Goal: Task Accomplishment & Management: Manage account settings

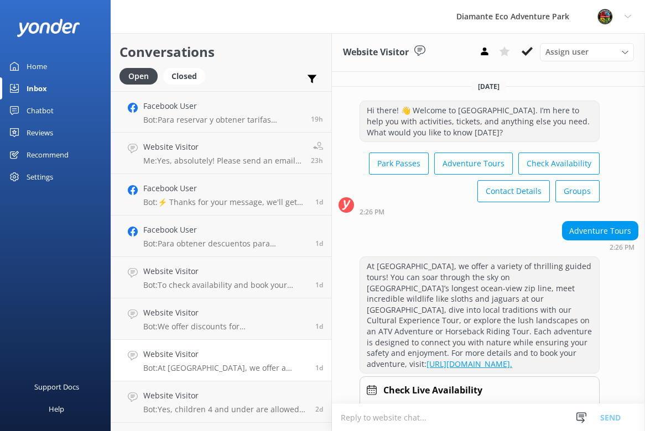
scroll to position [43, 0]
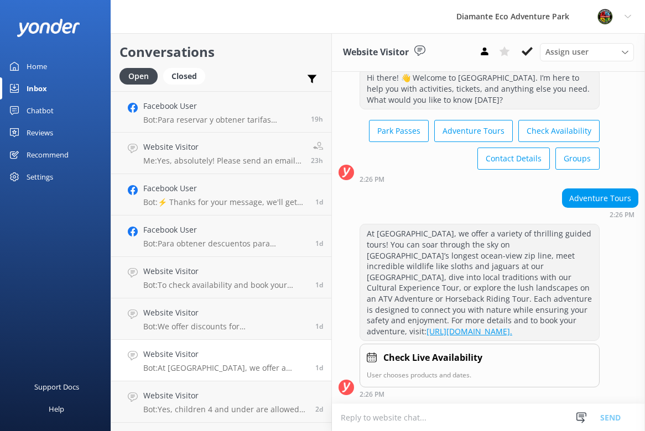
click at [28, 90] on div "Inbox" at bounding box center [37, 88] width 20 height 22
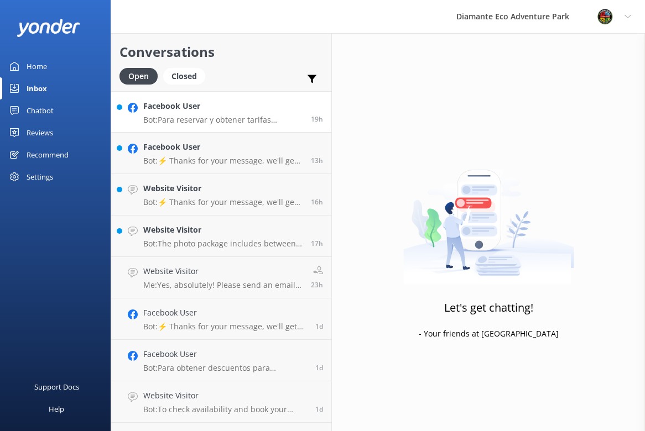
click at [150, 114] on div "Facebook User Bot: Para reservar y obtener tarifas especiales para nacionales, …" at bounding box center [222, 112] width 159 height 24
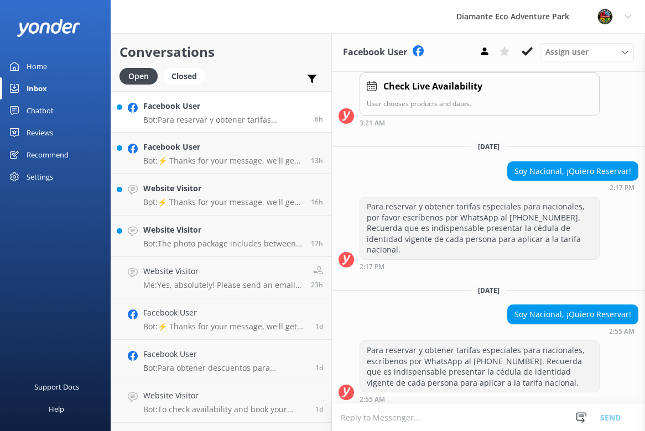
scroll to position [736, 0]
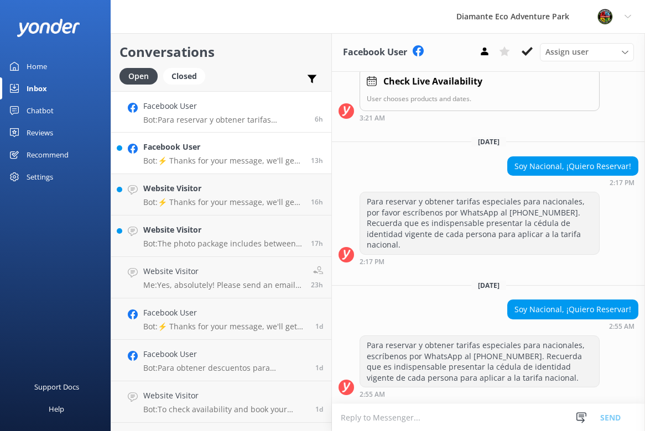
click at [157, 158] on p "Bot: ⚡ Thanks for your message, we'll get back to you as soon as we can. You're…" at bounding box center [222, 161] width 159 height 10
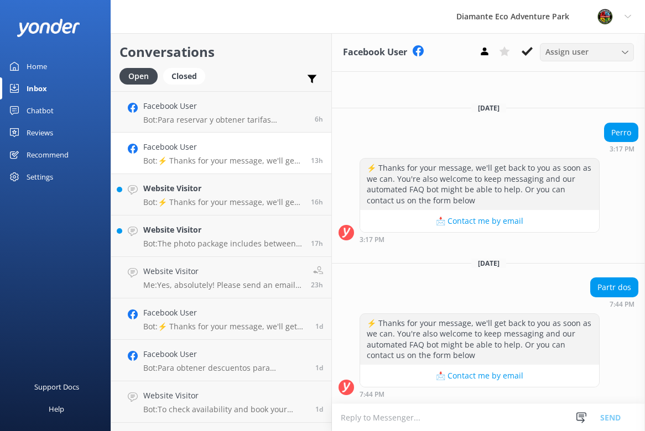
click at [564, 52] on span "Assign user" at bounding box center [566, 52] width 43 height 12
click at [563, 52] on span "Assign user" at bounding box center [566, 52] width 43 height 12
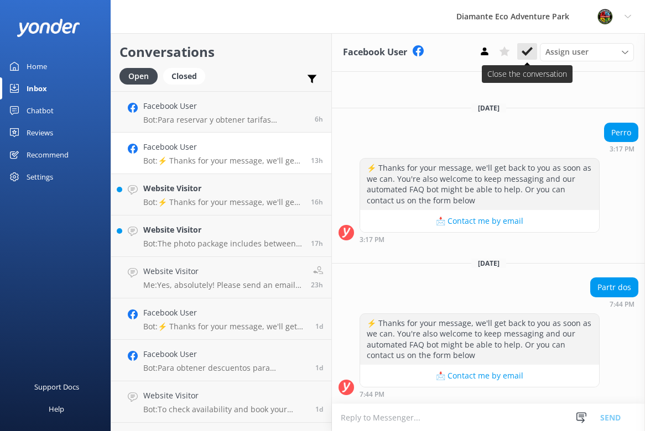
click at [522, 49] on icon at bounding box center [526, 51] width 11 height 11
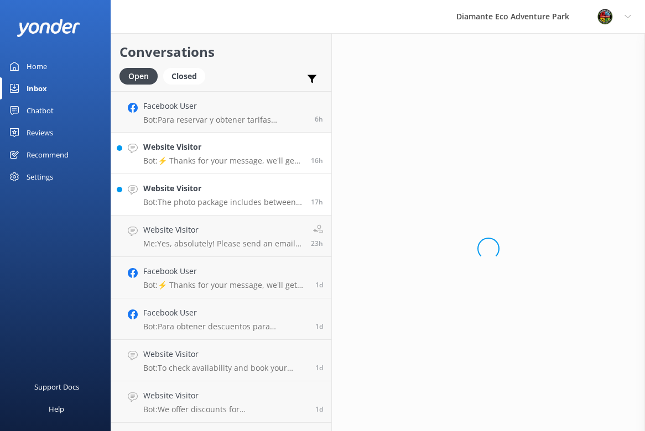
click at [216, 160] on p "Bot: ⚡ Thanks for your message, we'll get back to you as soon as we can. You're…" at bounding box center [222, 161] width 159 height 10
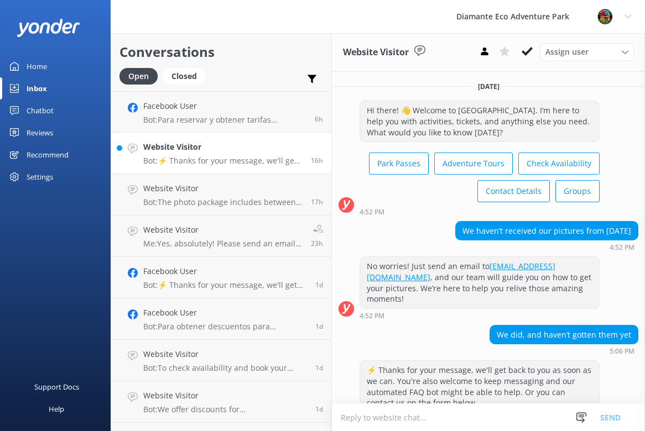
scroll to position [46, 0]
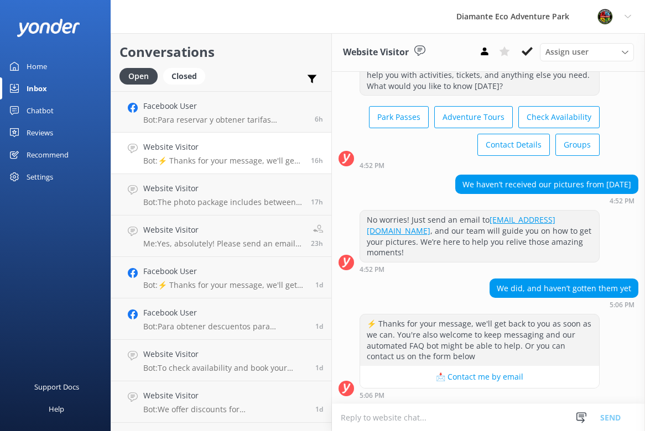
click at [387, 418] on textarea at bounding box center [488, 417] width 313 height 27
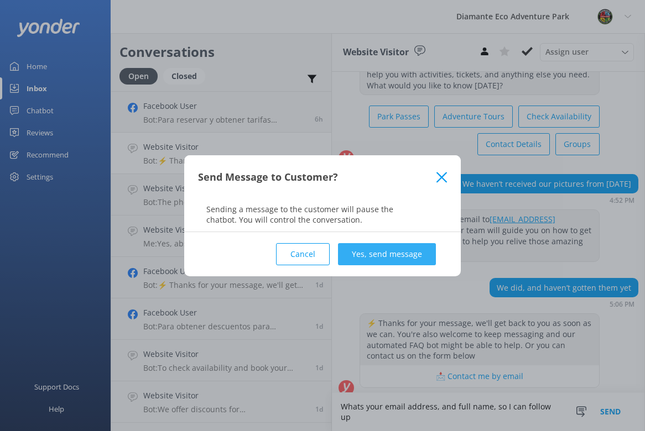
type textarea "Whats your email address, and full name, so I can follow up"
click at [406, 257] on button "Yes, send message" at bounding box center [387, 254] width 98 height 22
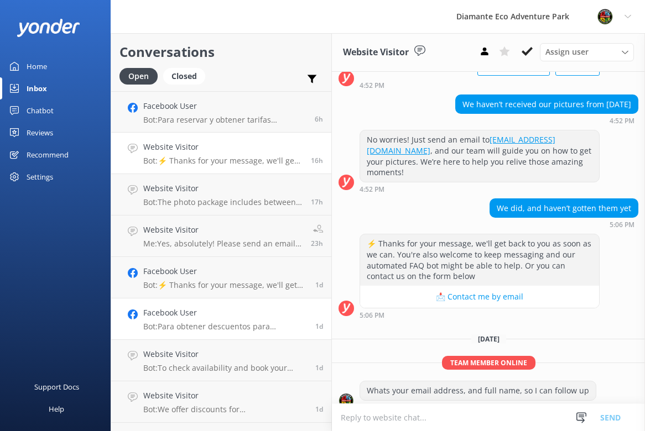
scroll to position [139, 0]
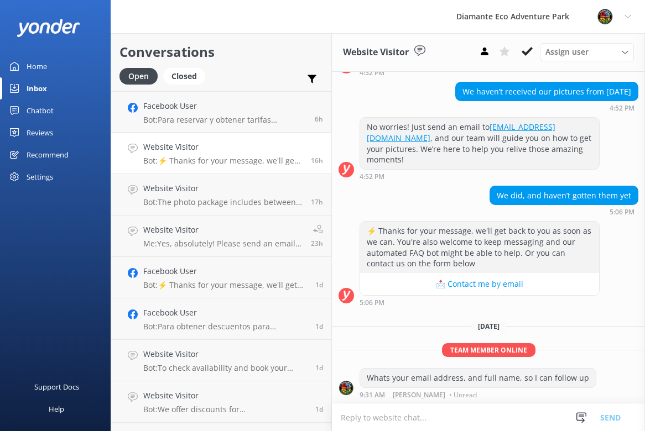
click at [44, 85] on div "Inbox" at bounding box center [37, 88] width 20 height 22
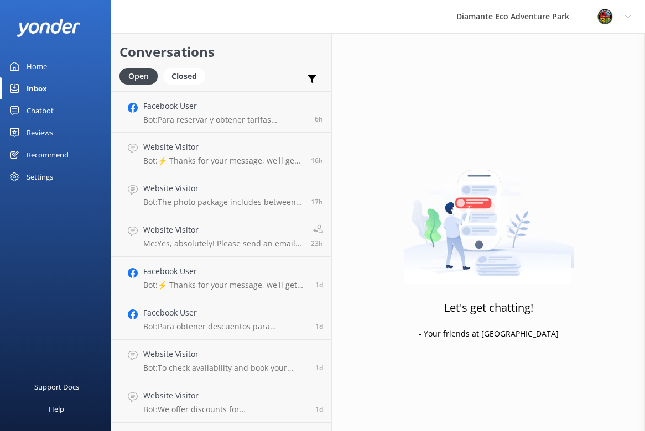
click at [39, 70] on div "Home" at bounding box center [37, 66] width 20 height 22
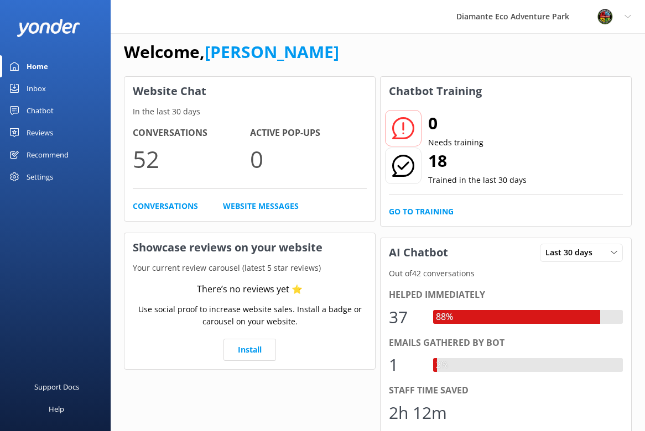
scroll to position [3, 0]
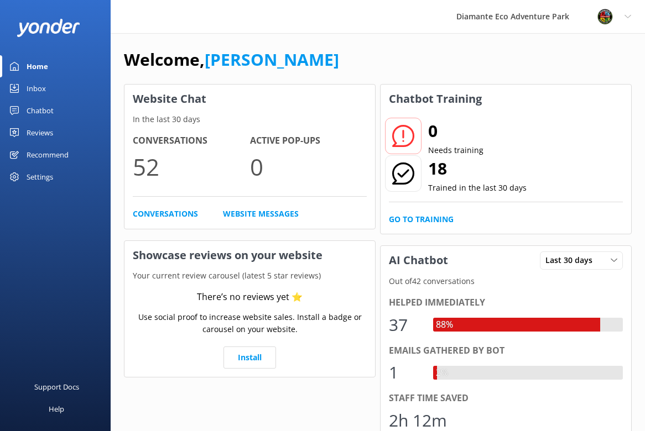
click at [37, 174] on div "Settings" at bounding box center [40, 177] width 27 height 22
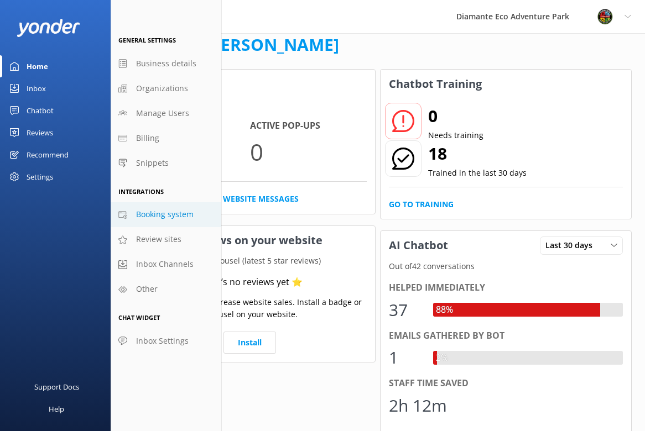
scroll to position [28, 0]
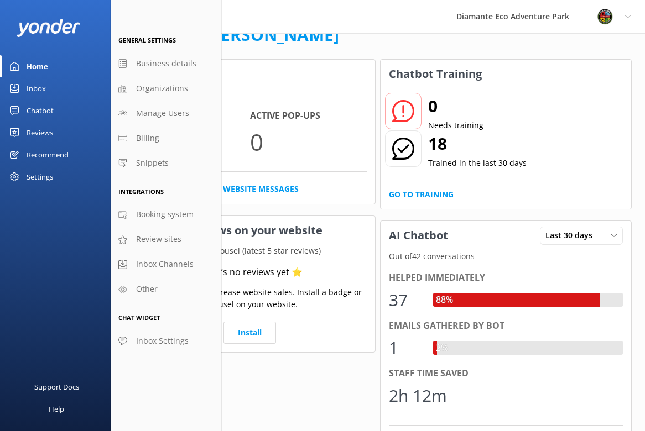
click at [35, 103] on div "Chatbot" at bounding box center [40, 111] width 27 height 22
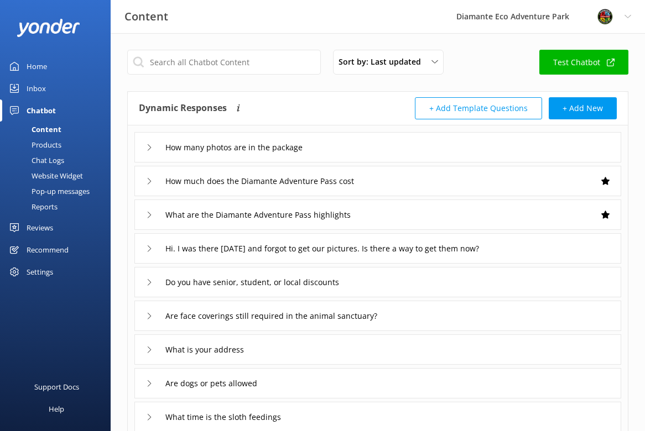
click at [42, 211] on div "Reports" at bounding box center [32, 206] width 51 height 15
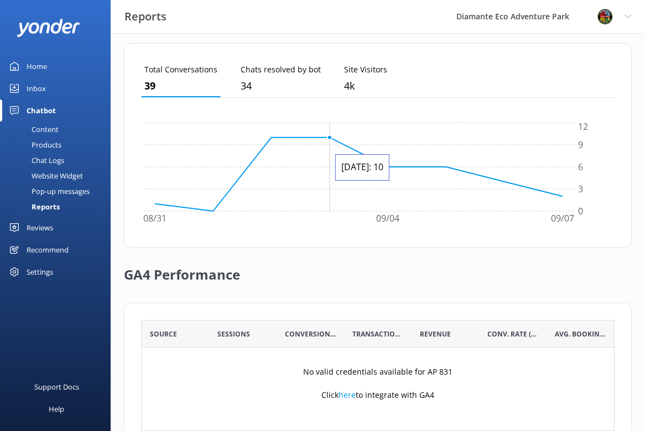
scroll to position [339, 0]
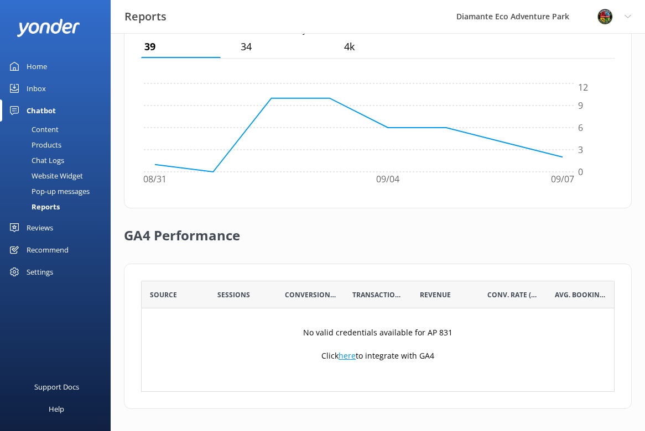
click at [345, 354] on link "here" at bounding box center [346, 355] width 17 height 11
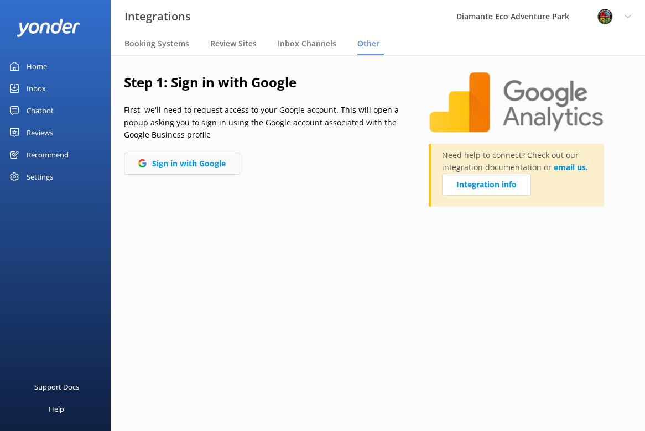
click at [196, 161] on button "Sign in with Google" at bounding box center [182, 164] width 116 height 22
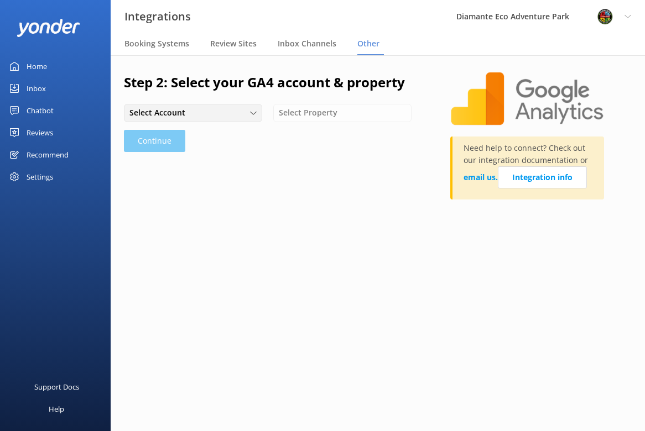
click at [238, 118] on div "Select Account" at bounding box center [193, 113] width 133 height 12
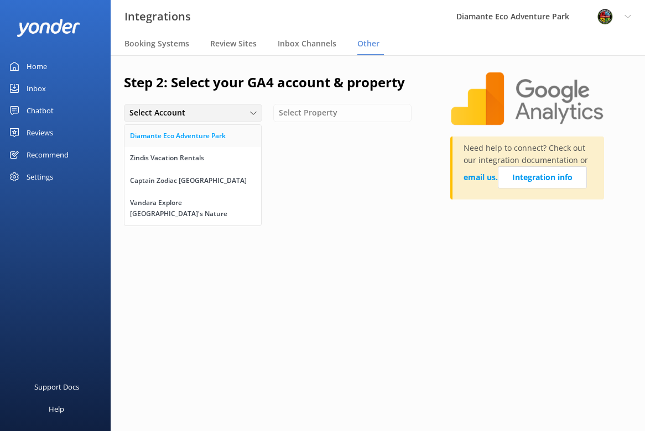
click at [208, 138] on div "Diamante Eco Adventure Park" at bounding box center [178, 135] width 96 height 11
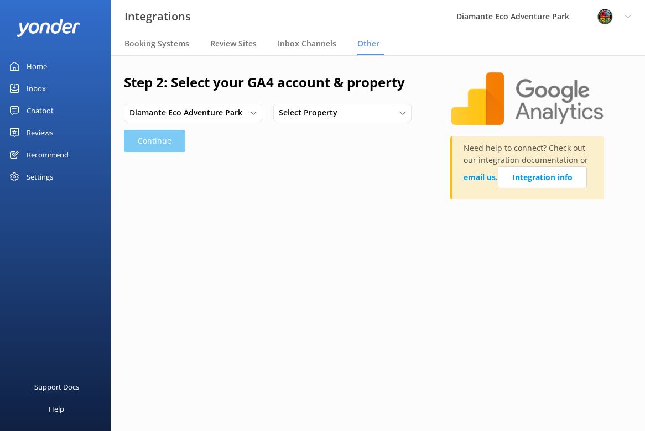
click at [342, 112] on span "Select Property" at bounding box center [311, 113] width 65 height 12
click at [329, 131] on div "Diamante Eco Adventure Park" at bounding box center [327, 135] width 96 height 11
click at [164, 143] on button "Continue" at bounding box center [154, 141] width 61 height 22
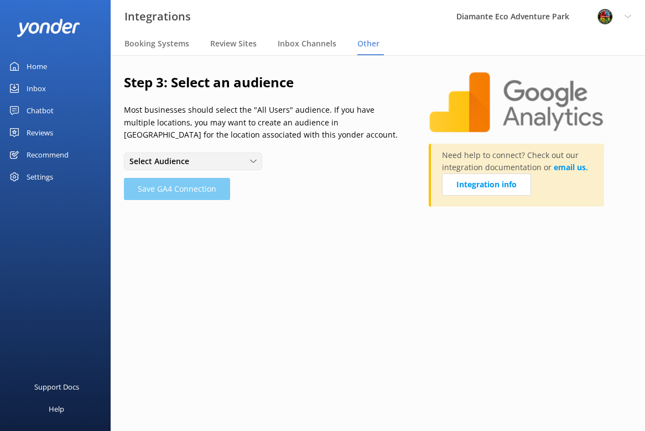
click at [254, 161] on use at bounding box center [253, 161] width 6 height 3
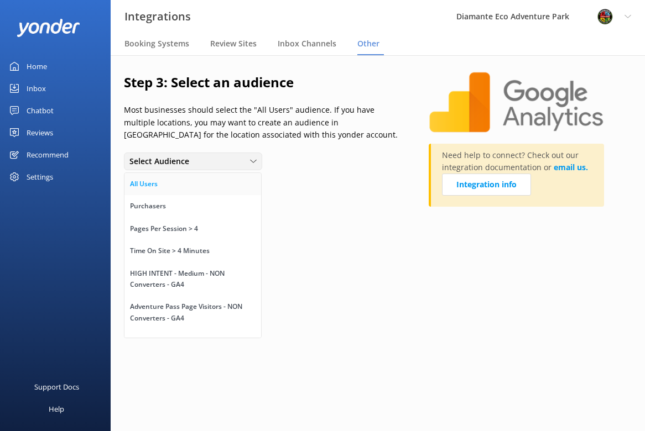
click at [187, 183] on link "All Users" at bounding box center [192, 184] width 137 height 22
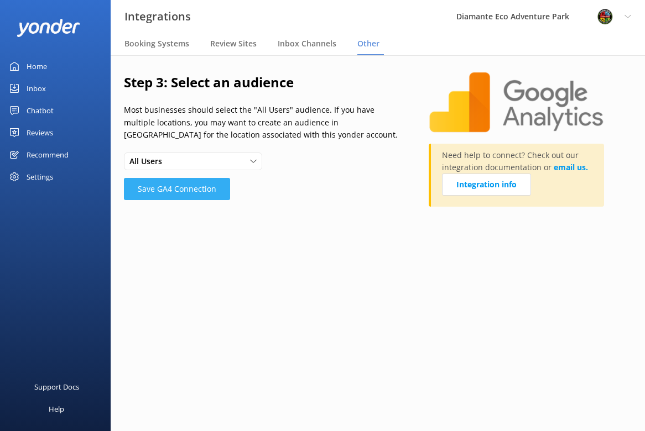
click at [176, 191] on button "Save GA4 Connection" at bounding box center [177, 189] width 106 height 22
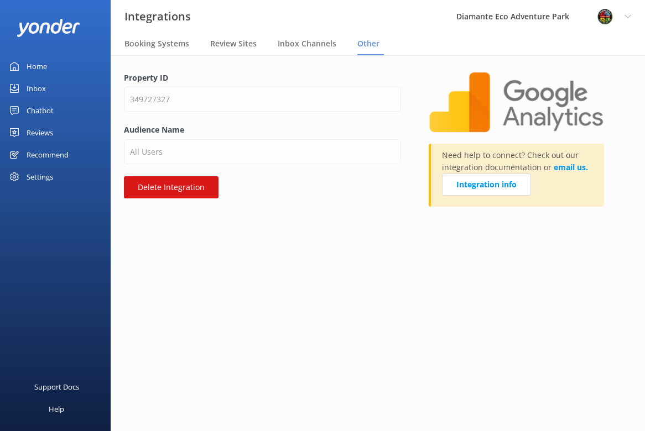
click at [458, 229] on div "Property ID 349727327 Audience Name All Users Delete Integration Need help to c…" at bounding box center [378, 147] width 534 height 185
click at [45, 105] on div "Chatbot" at bounding box center [40, 111] width 27 height 22
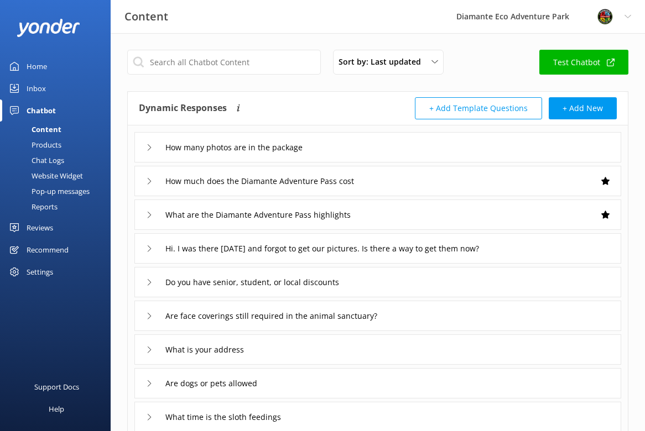
click at [45, 210] on div "Reports" at bounding box center [32, 206] width 51 height 15
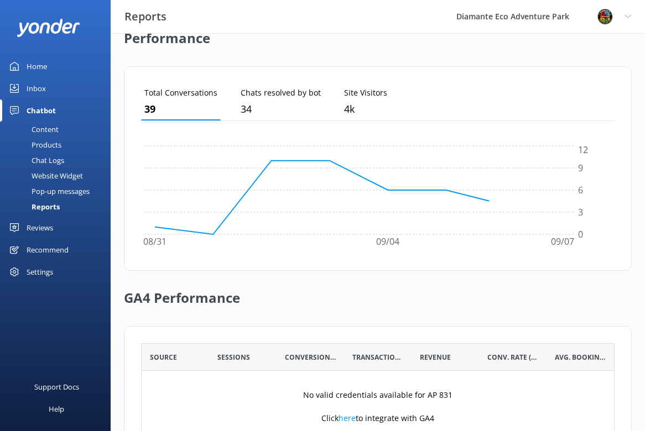
scroll to position [339, 0]
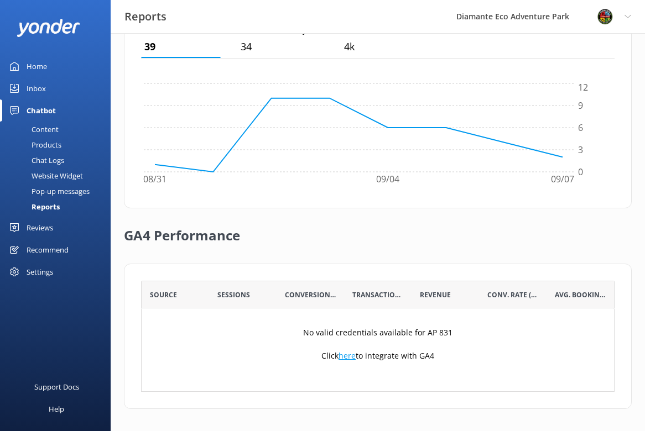
click at [350, 358] on link "here" at bounding box center [346, 355] width 17 height 11
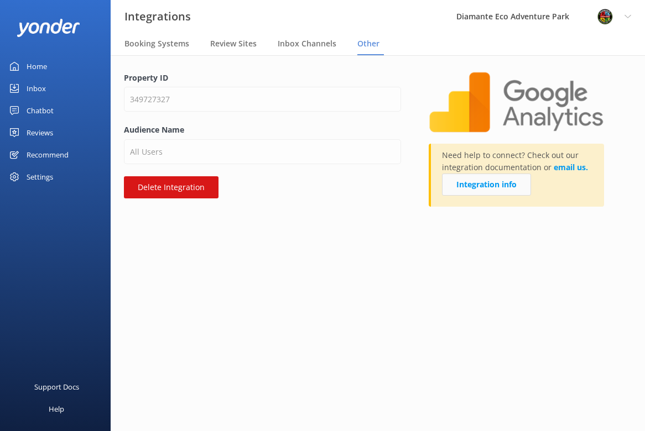
click at [516, 186] on link "Integration info" at bounding box center [486, 185] width 89 height 22
click at [41, 181] on div "Settings" at bounding box center [40, 177] width 27 height 22
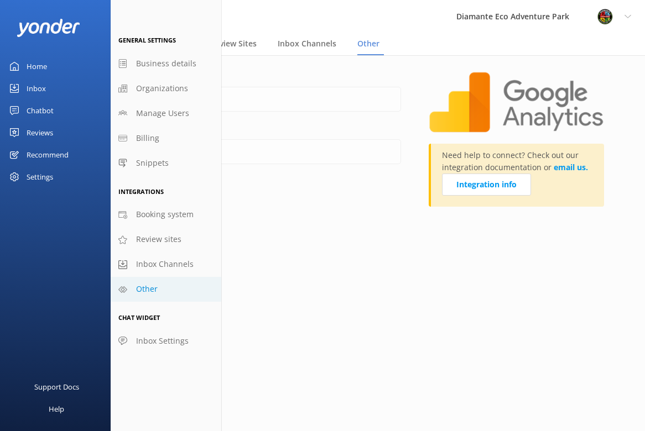
click at [150, 283] on span "Other" at bounding box center [147, 289] width 22 height 12
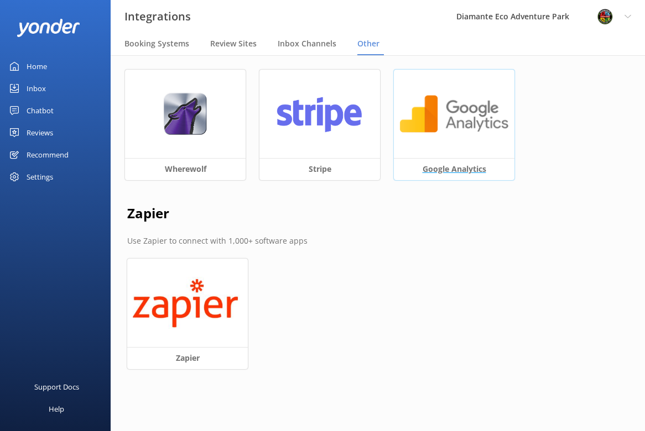
click at [446, 117] on img at bounding box center [453, 114] width 109 height 43
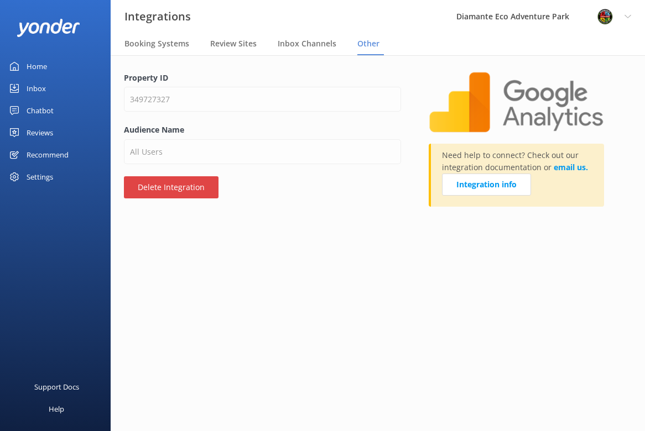
click at [158, 185] on button "Delete Integration" at bounding box center [171, 187] width 95 height 22
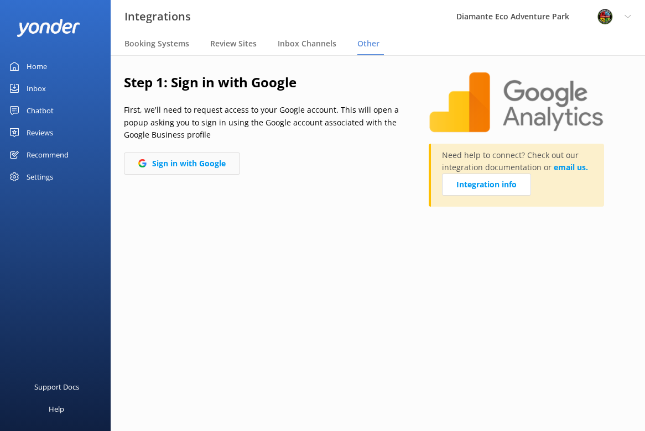
click at [192, 165] on button "Sign in with Google" at bounding box center [182, 164] width 116 height 22
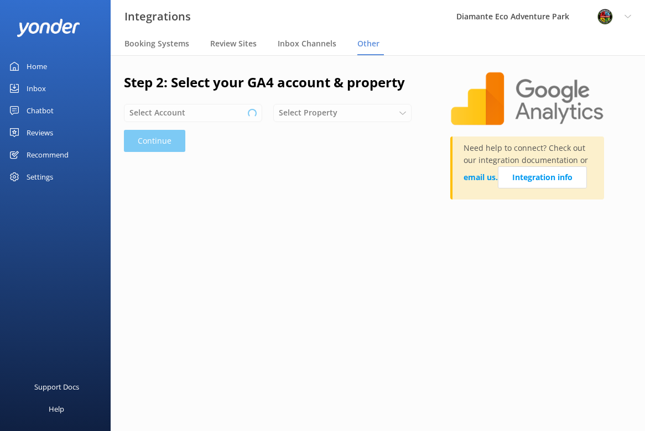
click at [224, 113] on div "Select Account Loading.. Diamante Eco Adventure Park Zindis Vacation Rentals Ca…" at bounding box center [273, 113] width 299 height 18
click at [253, 113] on use at bounding box center [253, 113] width 6 height 3
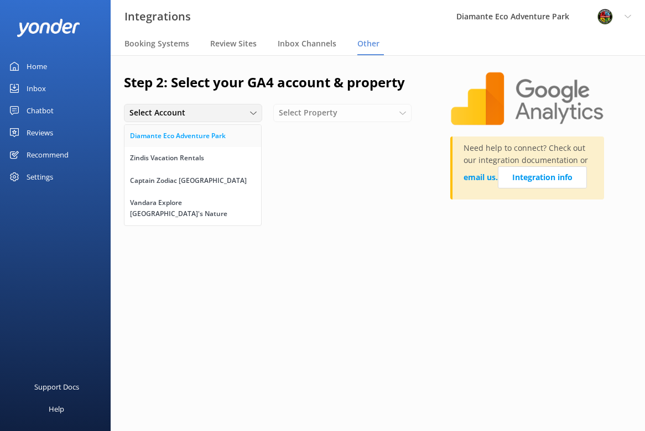
click at [237, 132] on link "Diamante Eco Adventure Park" at bounding box center [192, 136] width 137 height 22
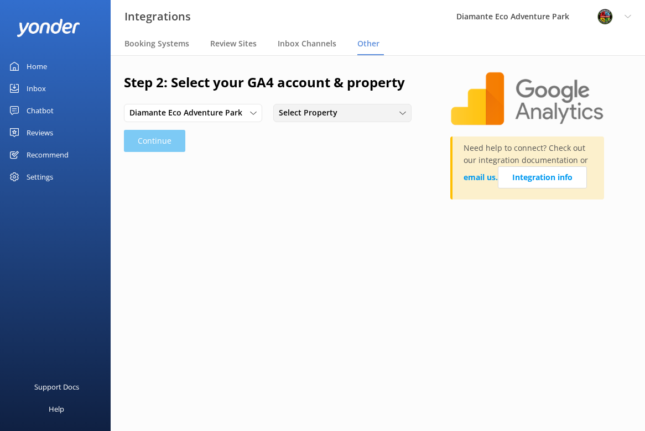
click at [336, 117] on span "Select Property" at bounding box center [311, 113] width 65 height 12
click at [323, 132] on div "Diamante Eco Adventure Park" at bounding box center [327, 135] width 96 height 11
click at [164, 144] on button "Continue" at bounding box center [154, 141] width 61 height 22
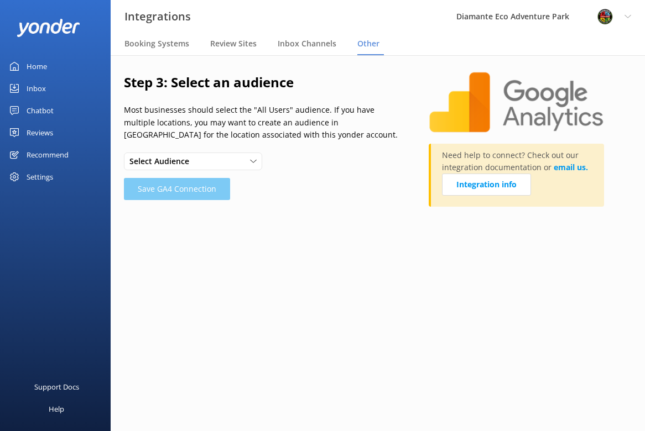
click at [182, 162] on span "Select Audience" at bounding box center [162, 161] width 66 height 12
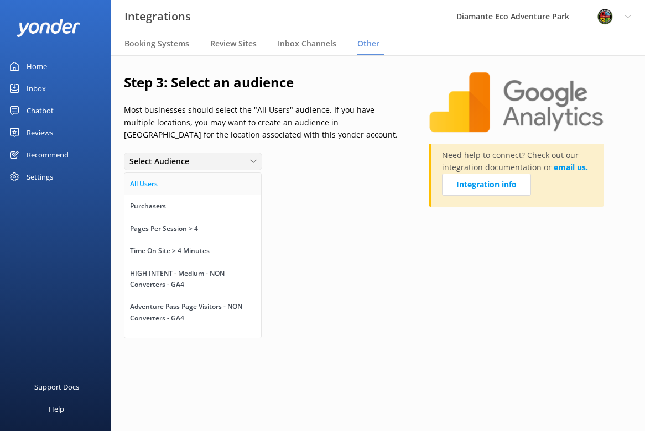
click at [156, 182] on div "All Users" at bounding box center [144, 184] width 28 height 11
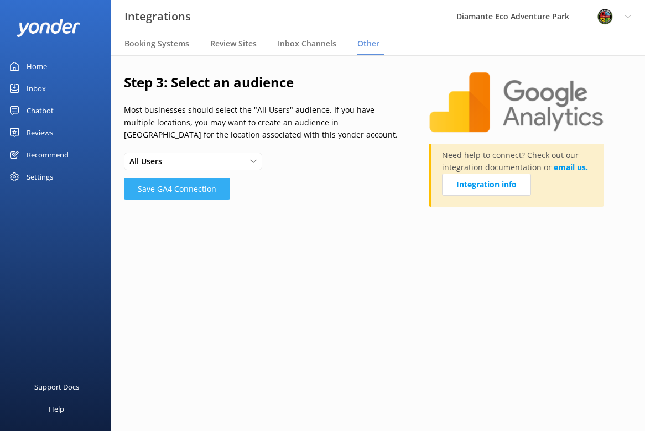
click at [167, 191] on button "Save GA4 Connection" at bounding box center [177, 189] width 106 height 22
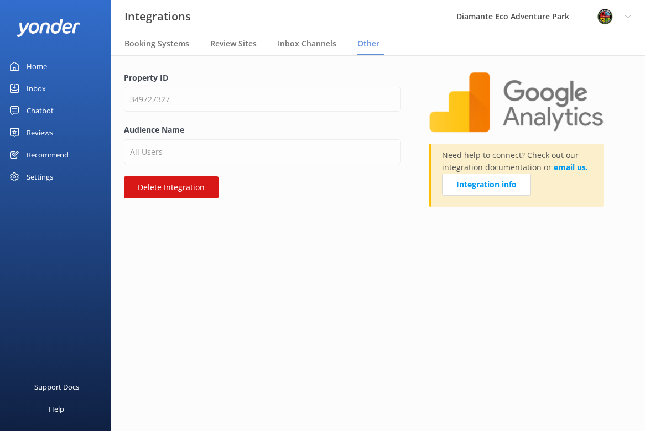
click at [38, 113] on div "Chatbot" at bounding box center [40, 111] width 27 height 22
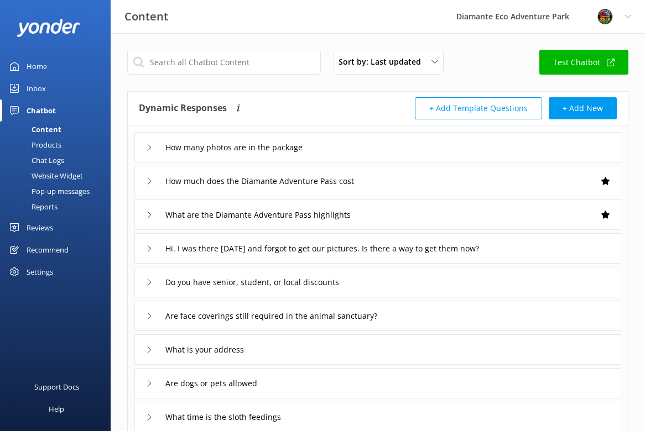
click at [47, 208] on div "Reports" at bounding box center [32, 206] width 51 height 15
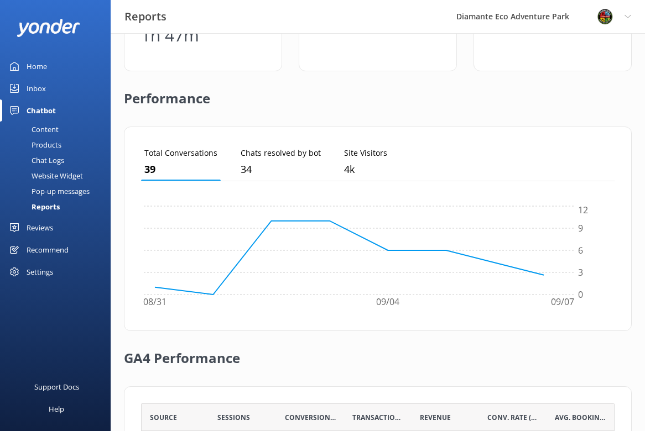
scroll to position [339, 0]
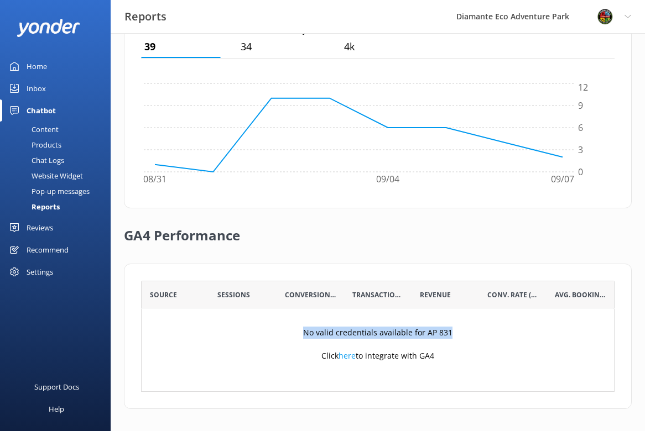
drag, startPoint x: 301, startPoint y: 333, endPoint x: 469, endPoint y: 330, distance: 167.5
click at [469, 330] on div "No valid credentials available for AP 831 Click here to integrate with GA4" at bounding box center [377, 349] width 473 height 83
copy p "No valid credentials available for AP 831"
click at [331, 327] on p "No valid credentials available for AP 831" at bounding box center [377, 333] width 149 height 12
drag, startPoint x: 314, startPoint y: 333, endPoint x: 464, endPoint y: 329, distance: 150.4
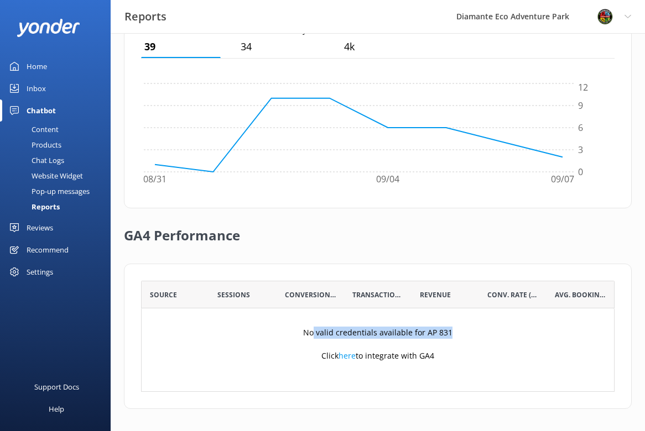
click at [464, 329] on div "No valid credentials available for AP 831 Click here to integrate with GA4" at bounding box center [377, 349] width 473 height 83
click at [379, 362] on div "No valid credentials available for AP 831 Click here to integrate with GA4" at bounding box center [377, 349] width 473 height 83
click at [40, 269] on div "Settings" at bounding box center [40, 272] width 27 height 22
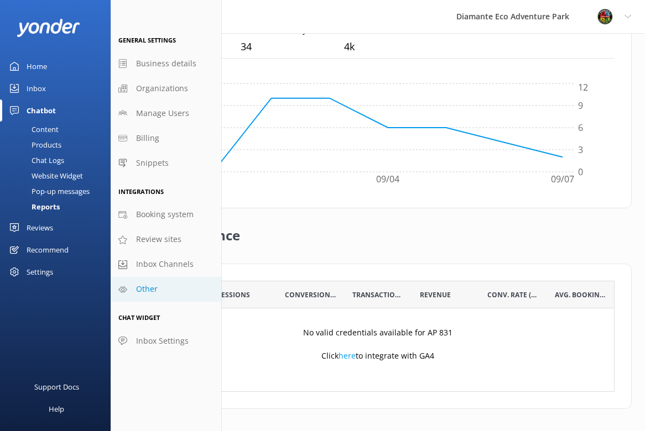
click at [154, 284] on span "Other" at bounding box center [147, 289] width 22 height 12
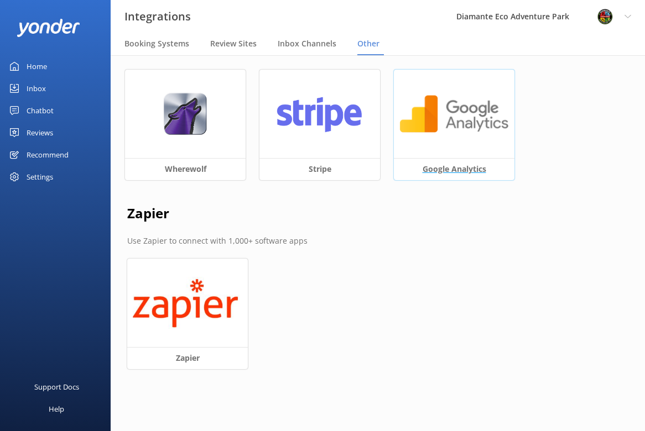
click at [457, 121] on img at bounding box center [453, 114] width 109 height 43
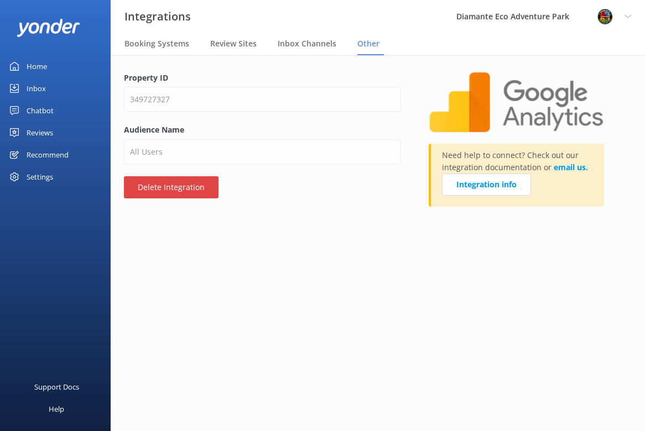
click at [179, 189] on button "Delete Integration" at bounding box center [171, 187] width 95 height 22
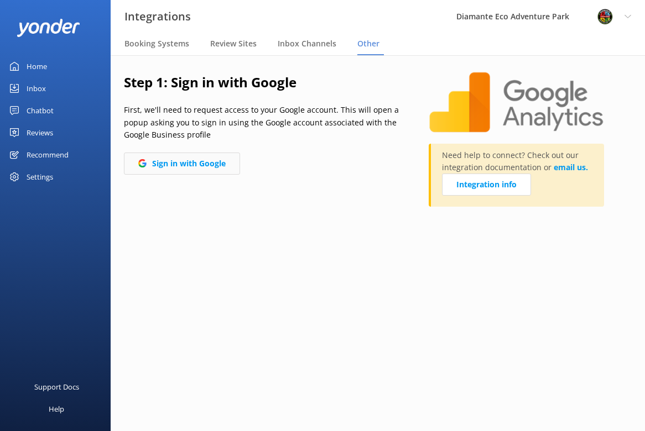
click at [185, 163] on button "Sign in with Google" at bounding box center [182, 164] width 116 height 22
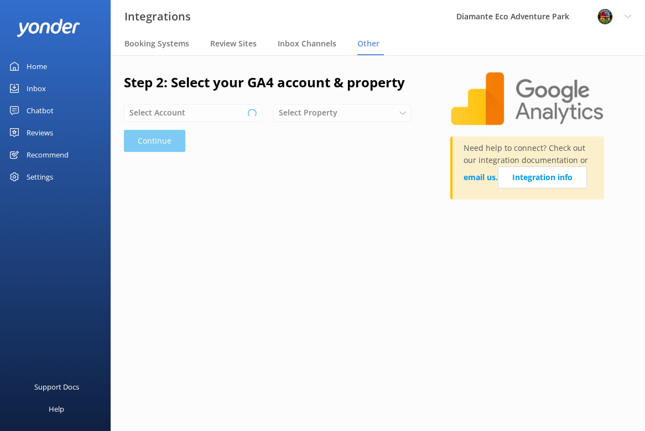
click at [224, 116] on div "Select Account Loading.. Diamante Eco Adventure Park Zindis Vacation Rentals Ca…" at bounding box center [273, 113] width 299 height 18
click at [203, 111] on div "Select Account Loading.. Diamante Eco Adventure Park Zindis Vacation Rentals Ca…" at bounding box center [273, 113] width 299 height 18
click at [324, 111] on div "Select Account Diamante Eco Adventure Park Zindis Vacation Rentals Captain Zodi…" at bounding box center [273, 113] width 299 height 18
click at [191, 113] on div "Select Account" at bounding box center [193, 113] width 133 height 12
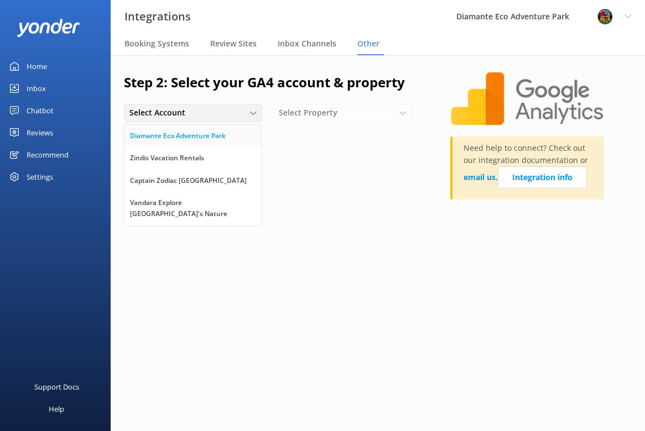
click at [216, 133] on div "Diamante Eco Adventure Park" at bounding box center [178, 135] width 96 height 11
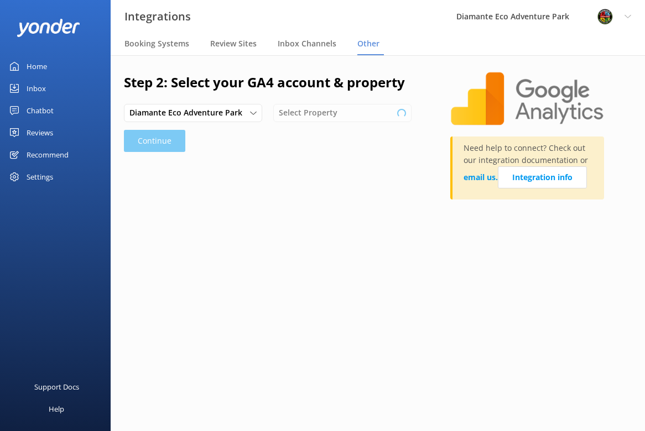
click at [312, 112] on div "Diamante Eco Adventure Park Diamante Eco Adventure Park Zindis Vacation Rentals…" at bounding box center [273, 113] width 299 height 18
click at [337, 114] on span "Select Property" at bounding box center [311, 113] width 65 height 12
click at [333, 136] on div "Diamante Eco Adventure Park" at bounding box center [327, 135] width 96 height 11
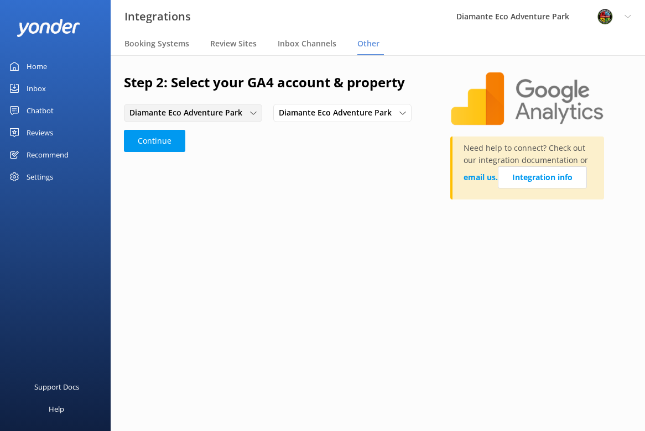
click at [212, 110] on span "Diamante Eco Adventure Park" at bounding box center [188, 113] width 119 height 12
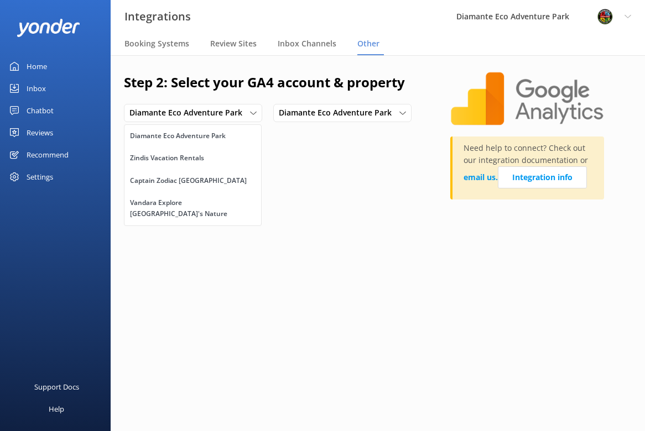
click at [297, 172] on div "Step 2: Select your GA4 account & property Diamante Eco Adventure Park Diamante…" at bounding box center [287, 141] width 326 height 139
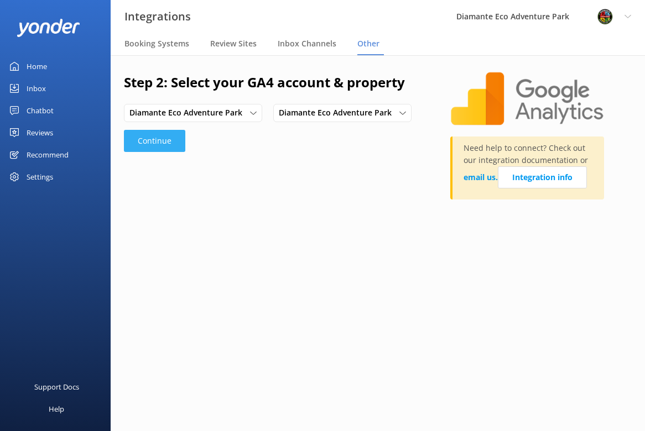
click at [149, 139] on button "Continue" at bounding box center [154, 141] width 61 height 22
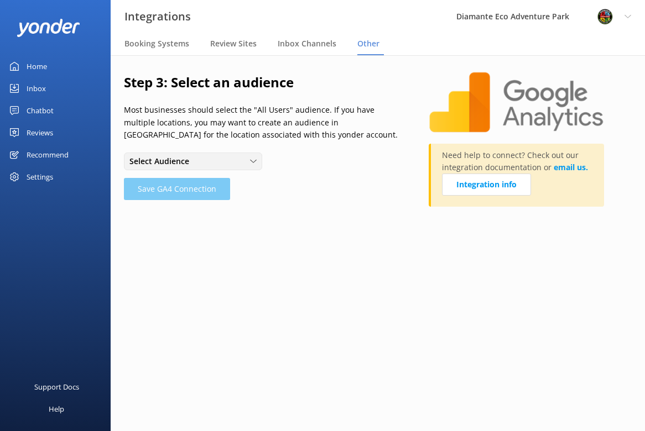
click at [235, 161] on div "Select Audience" at bounding box center [193, 161] width 133 height 12
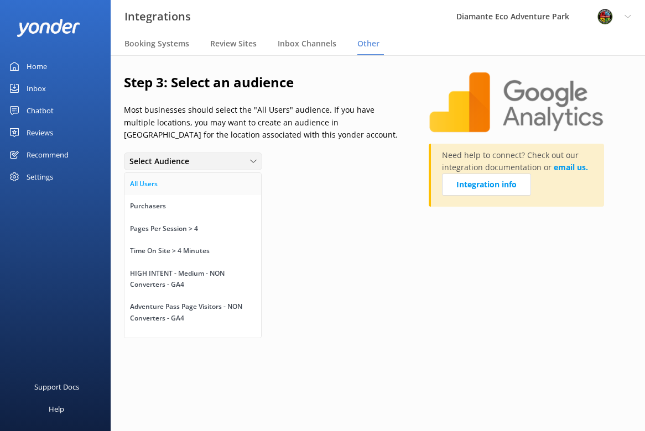
click at [219, 183] on link "All Users" at bounding box center [192, 184] width 137 height 22
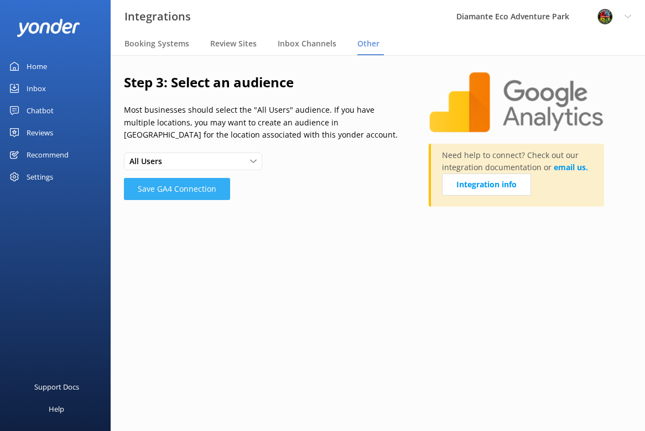
click at [197, 185] on button "Save GA4 Connection" at bounding box center [177, 189] width 106 height 22
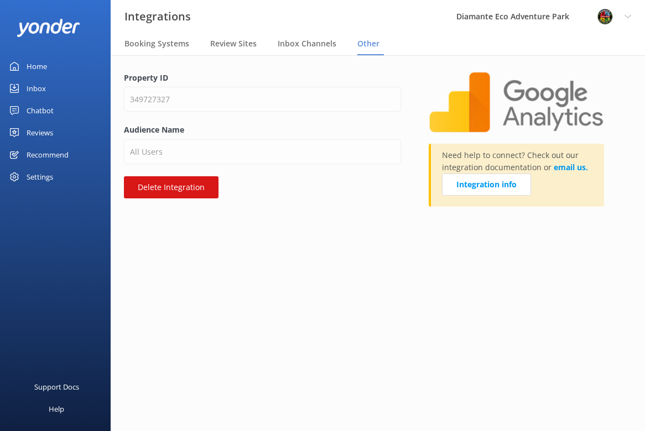
click at [34, 168] on div "Settings" at bounding box center [40, 177] width 27 height 22
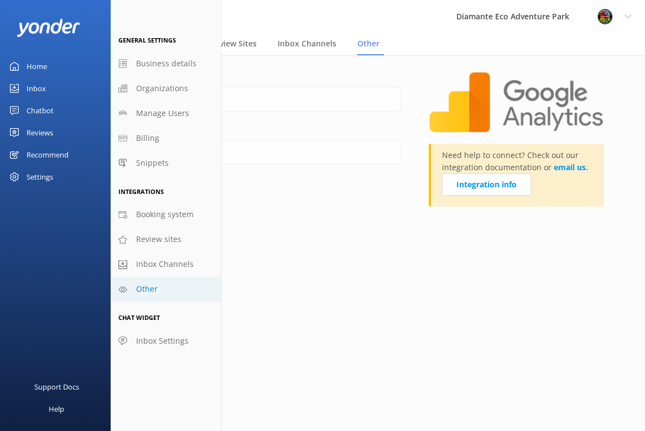
click at [153, 286] on span "Other" at bounding box center [147, 289] width 22 height 12
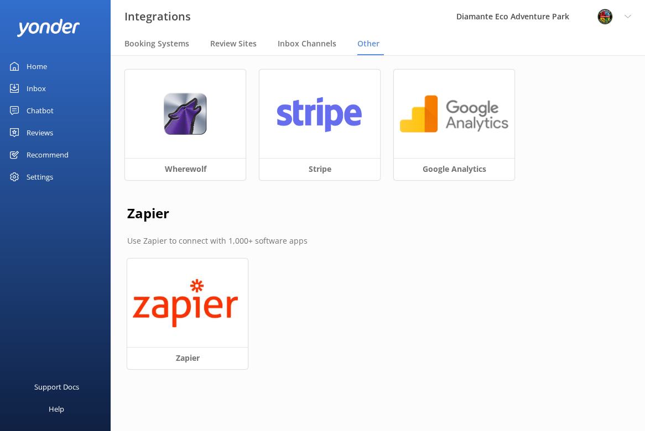
click at [38, 130] on div "Reviews" at bounding box center [40, 133] width 27 height 22
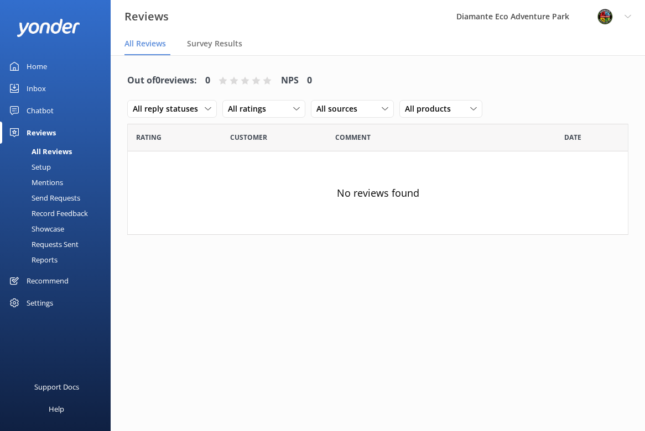
click at [41, 112] on div "Chatbot" at bounding box center [40, 111] width 27 height 22
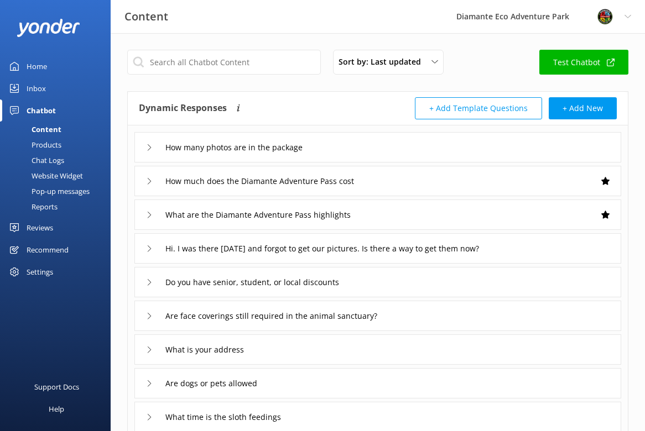
click at [42, 206] on div "Reports" at bounding box center [32, 206] width 51 height 15
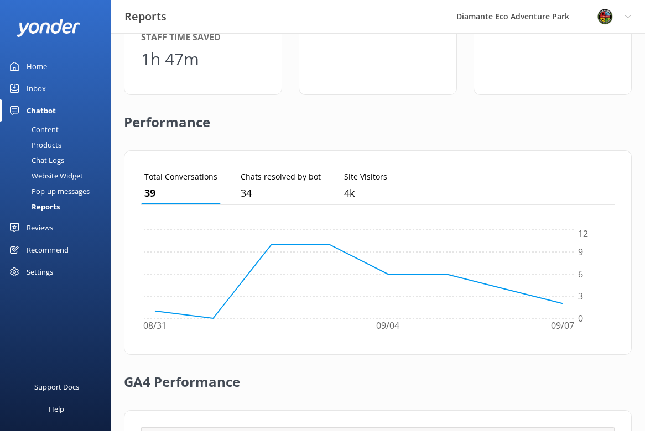
scroll to position [339, 0]
